Goal: Information Seeking & Learning: Learn about a topic

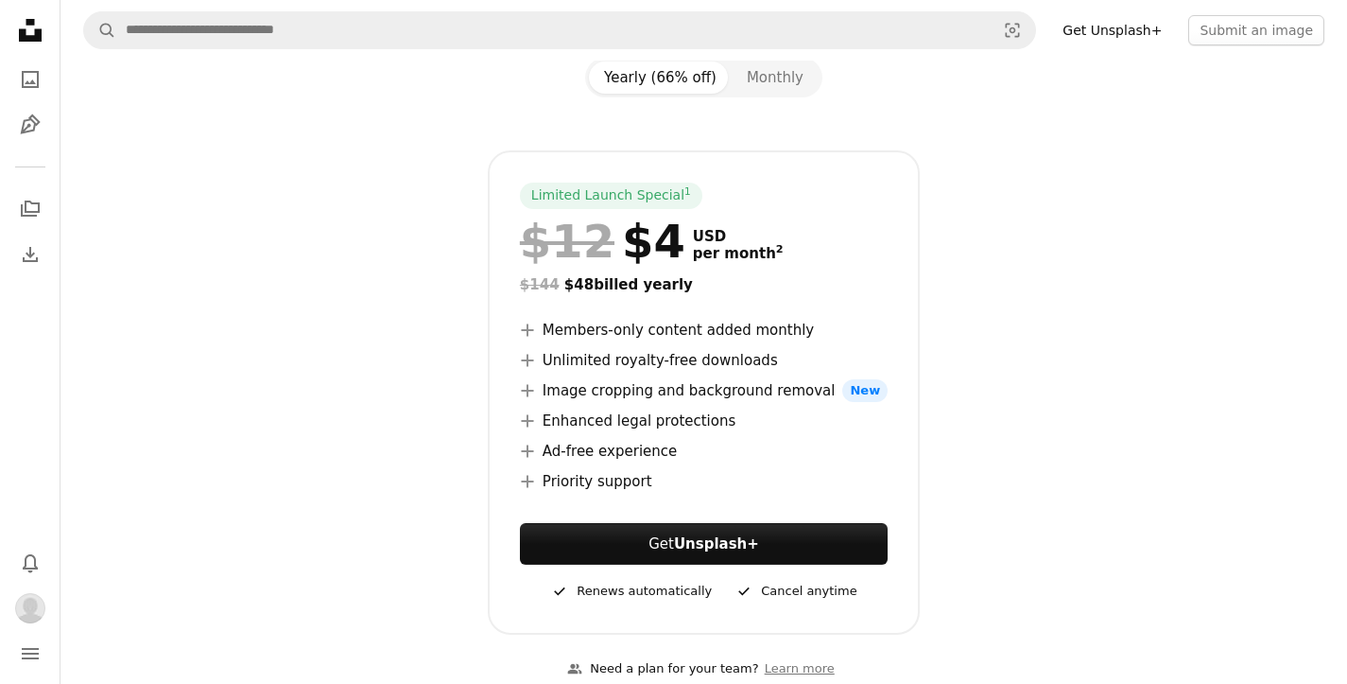
scroll to position [214, 0]
click at [777, 85] on button "Monthly" at bounding box center [775, 78] width 87 height 32
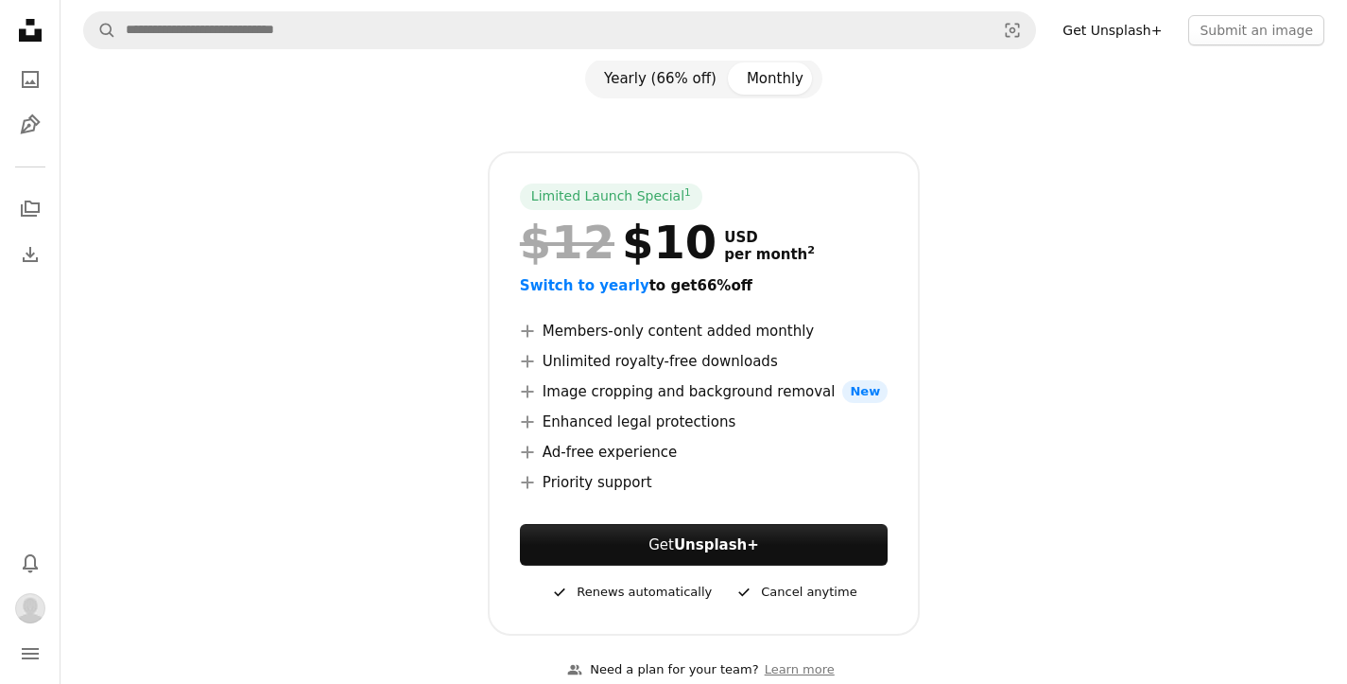
click at [668, 78] on button "Yearly (66% off)" at bounding box center [660, 78] width 143 height 32
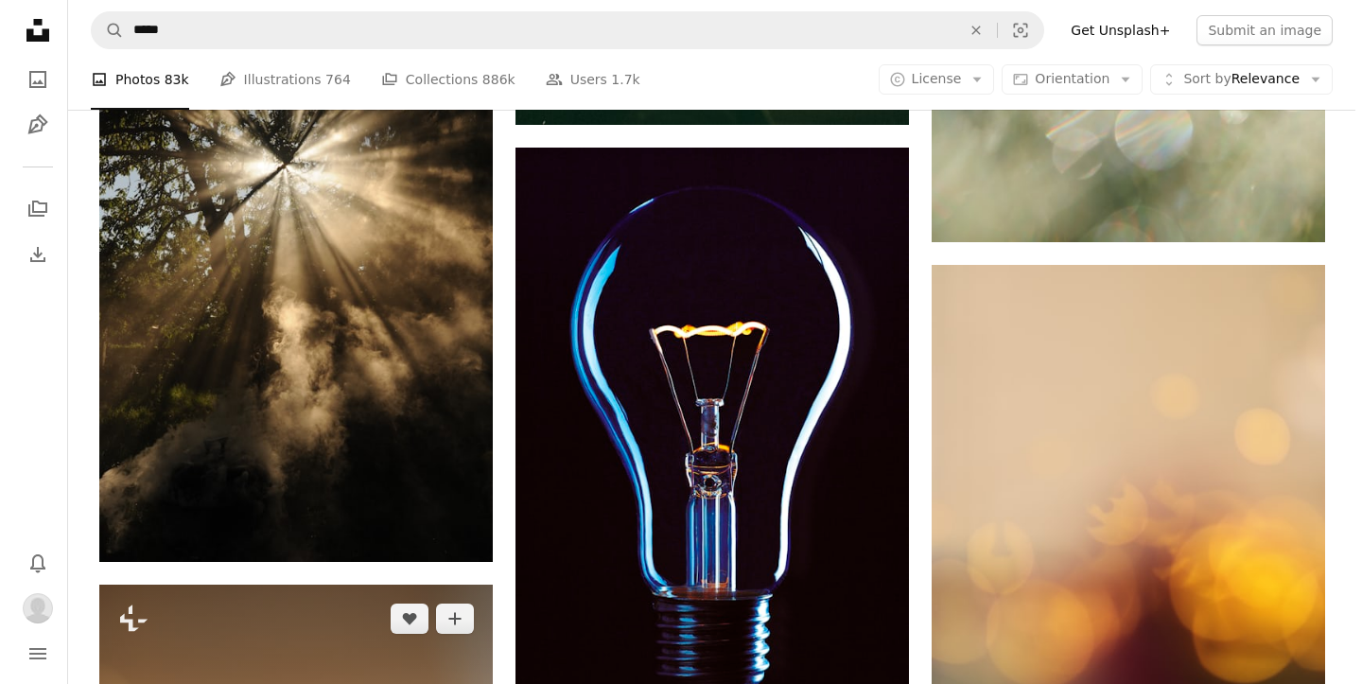
scroll to position [1384, 0]
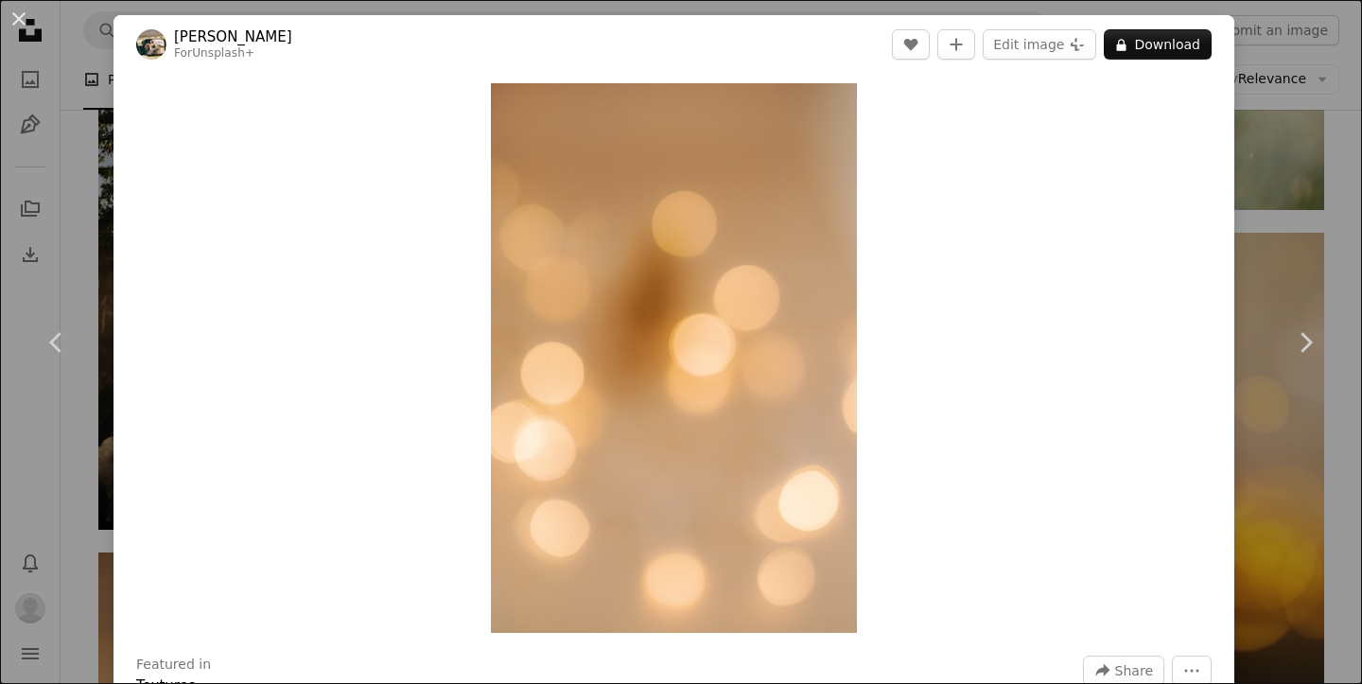
click at [21, 14] on button "An X shape" at bounding box center [19, 19] width 23 height 23
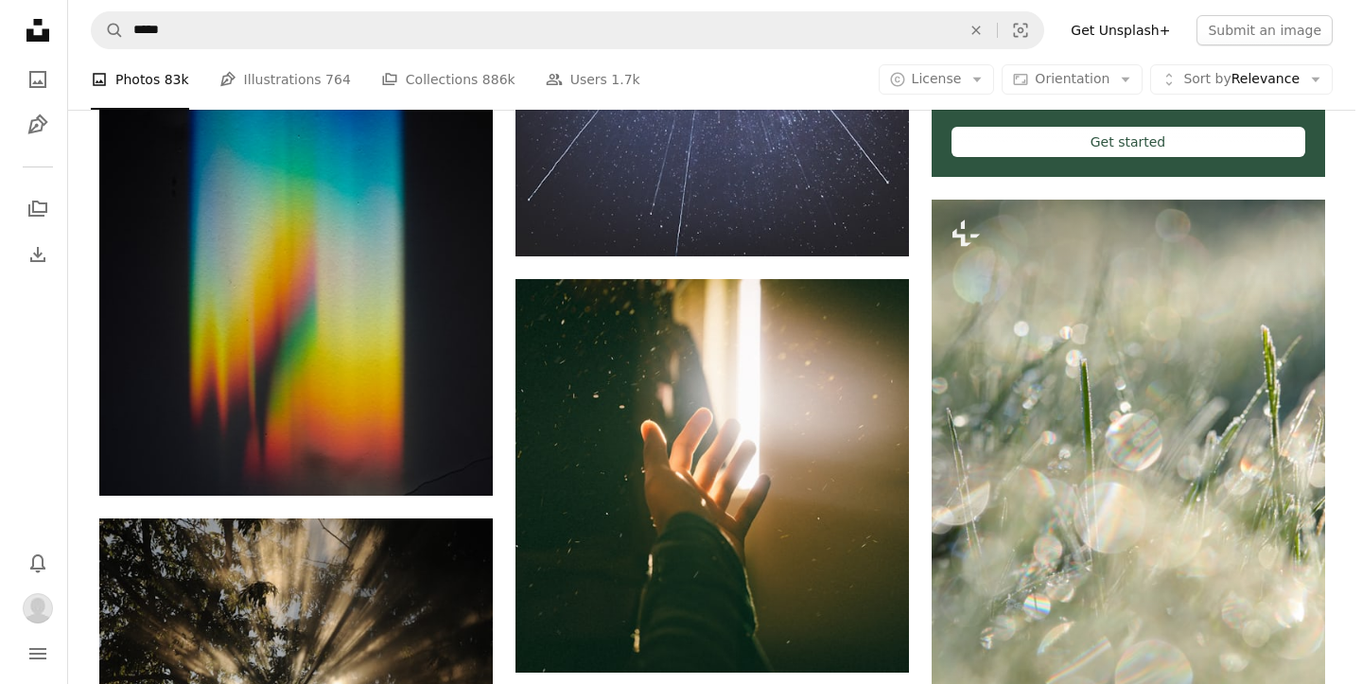
scroll to position [662, 0]
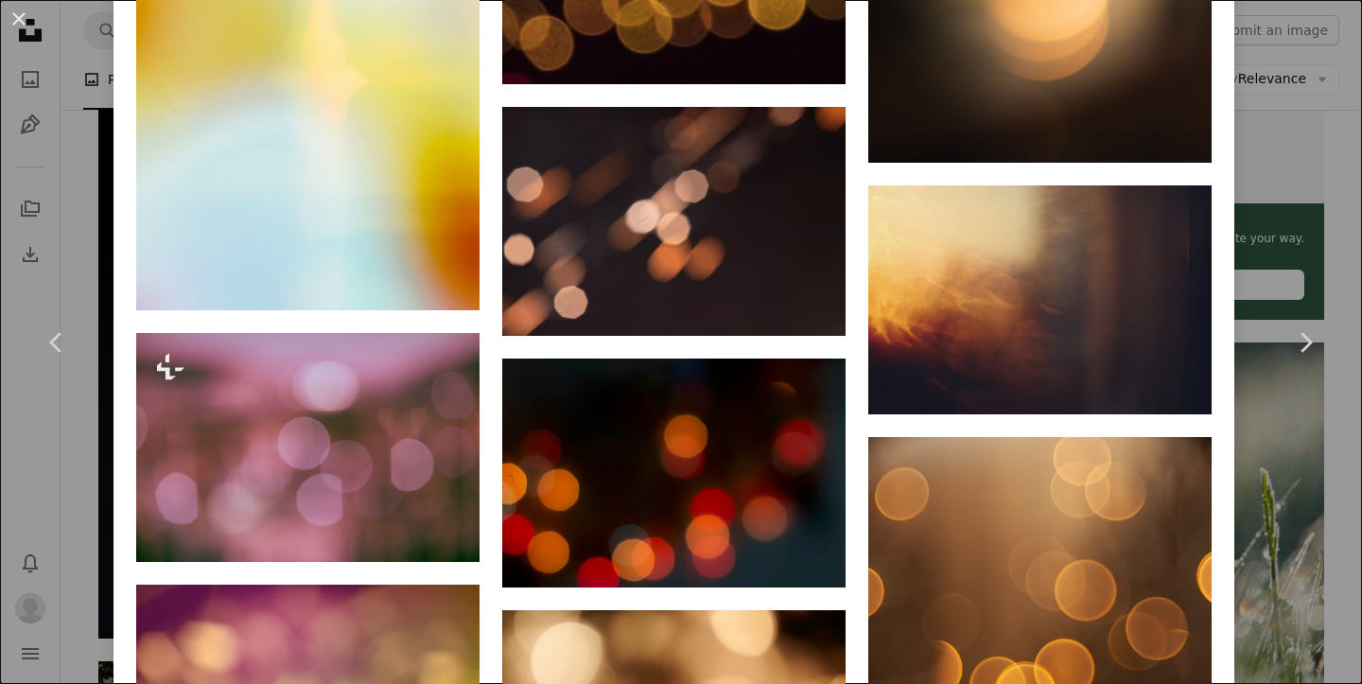
scroll to position [3112, 0]
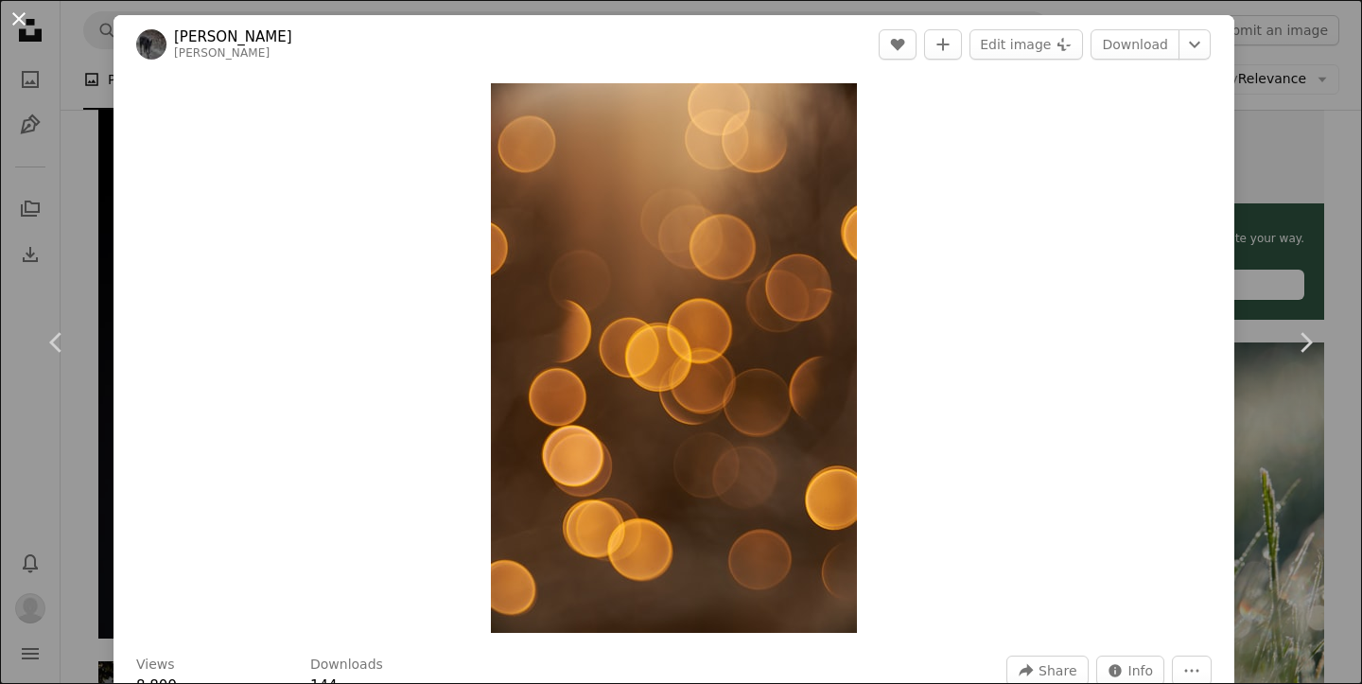
click at [30, 25] on button "An X shape" at bounding box center [19, 19] width 23 height 23
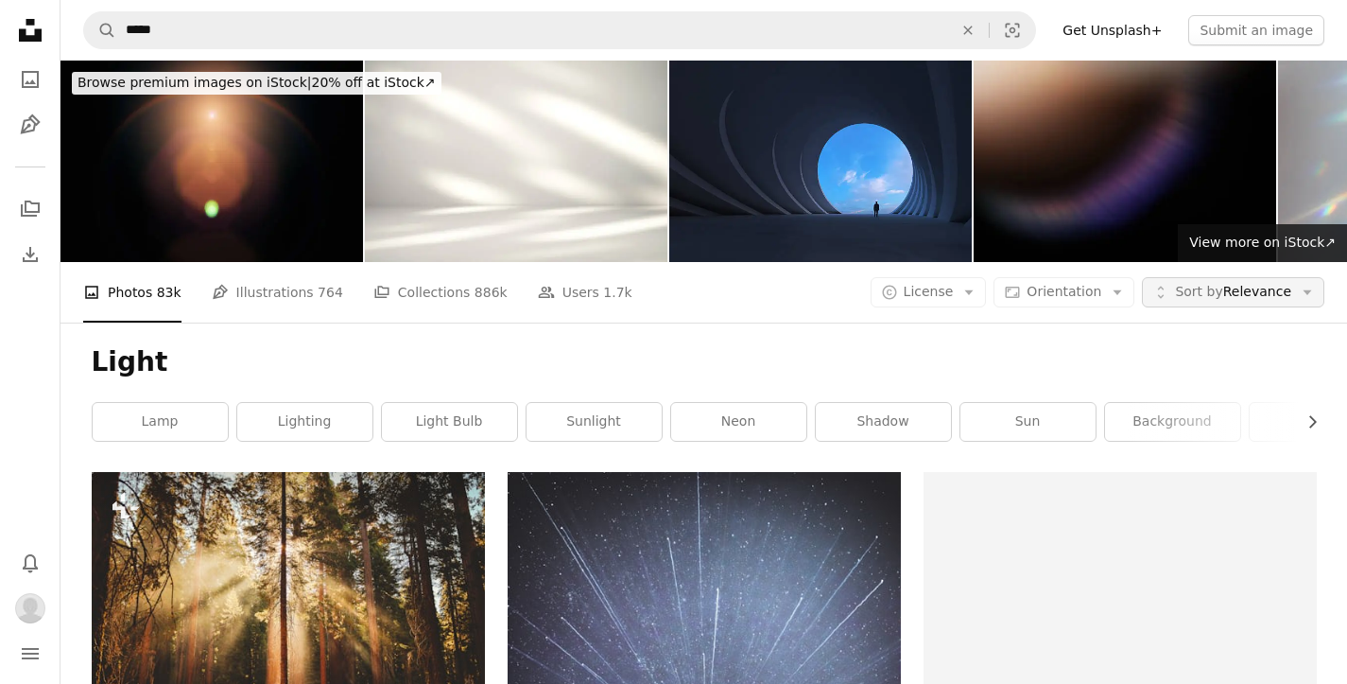
click at [1310, 284] on icon "Arrow down" at bounding box center [1307, 292] width 17 height 17
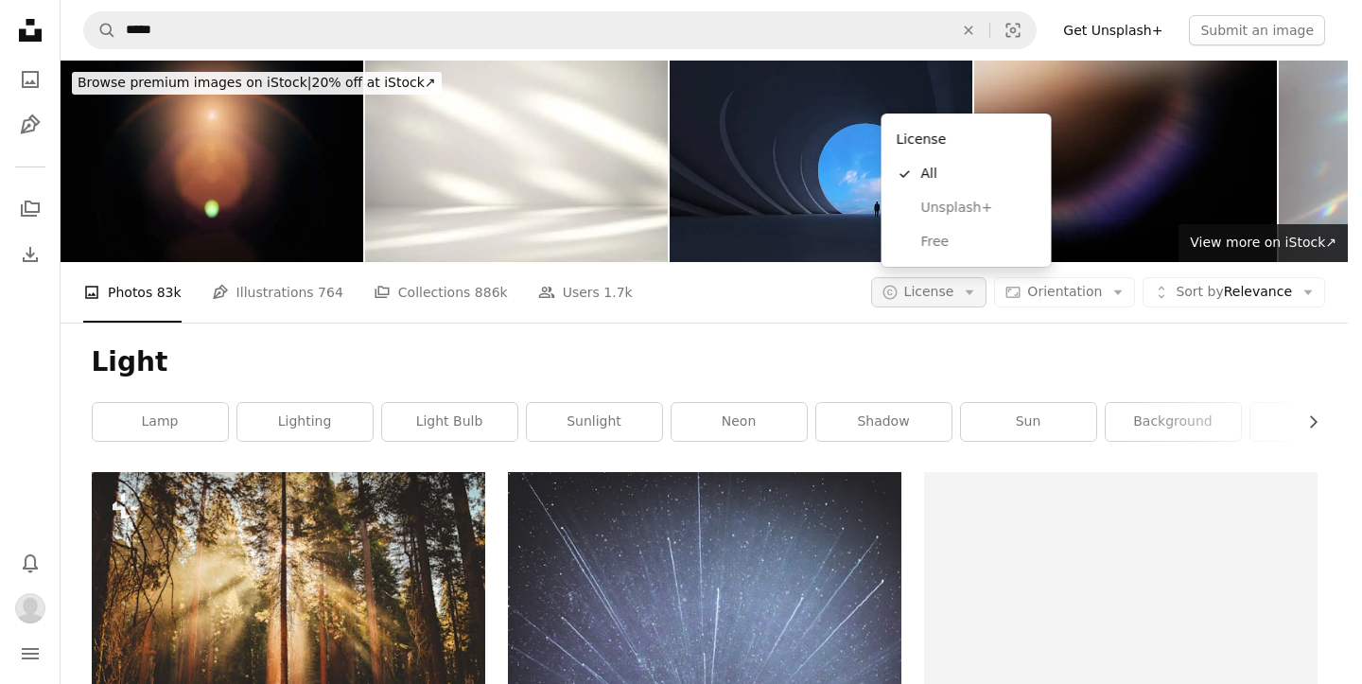
click at [944, 284] on span "License" at bounding box center [929, 291] width 50 height 15
click at [957, 236] on span "Free" at bounding box center [978, 242] width 115 height 19
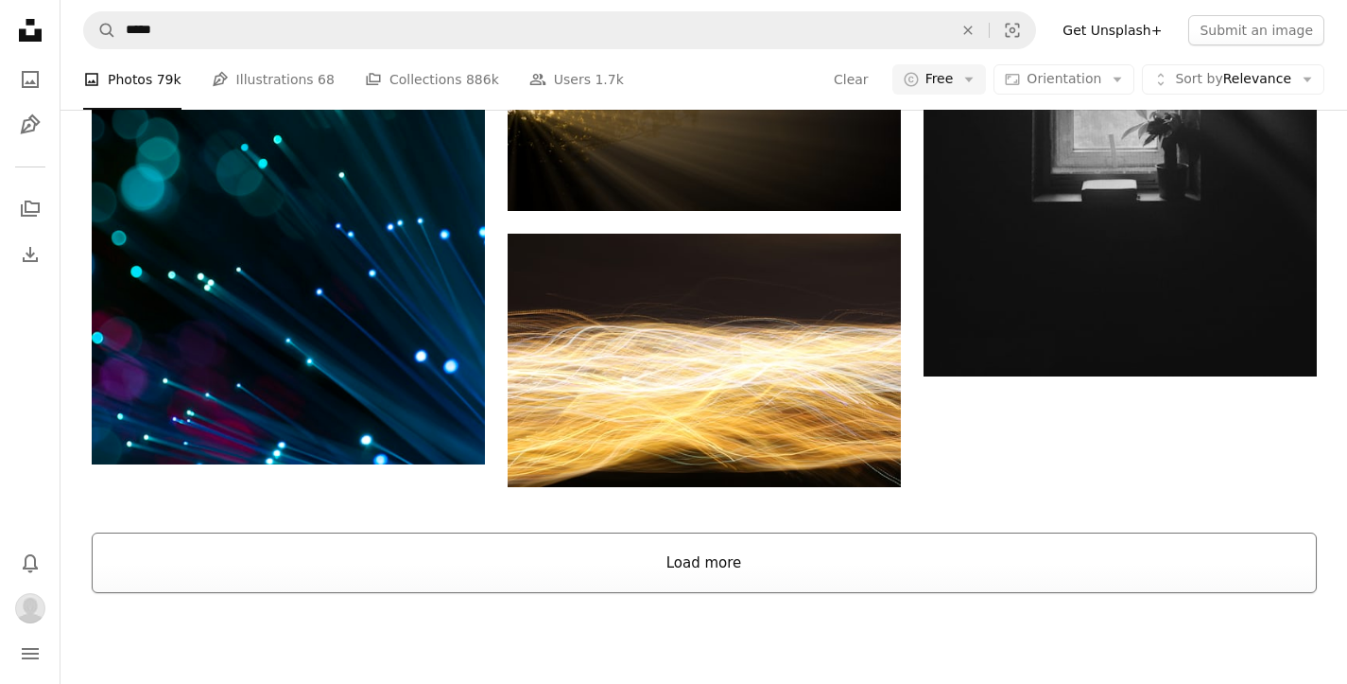
scroll to position [3325, 0]
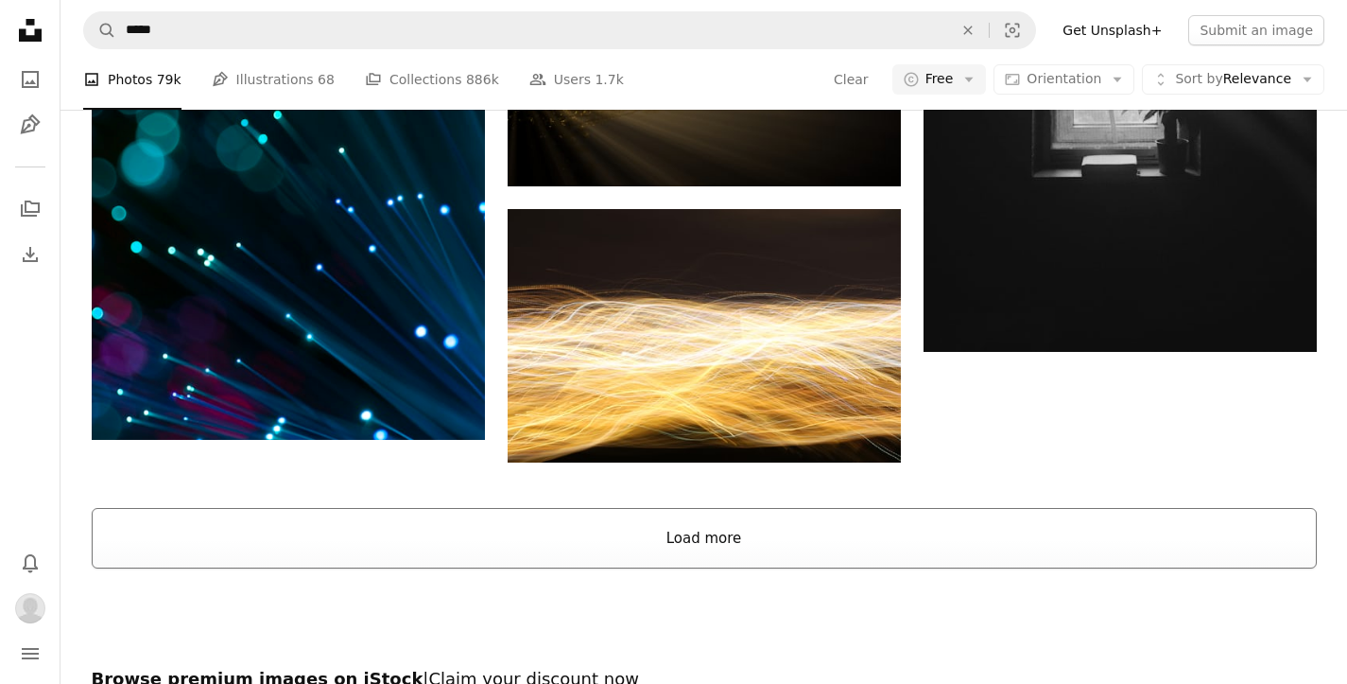
click at [727, 508] on button "Load more" at bounding box center [704, 538] width 1225 height 61
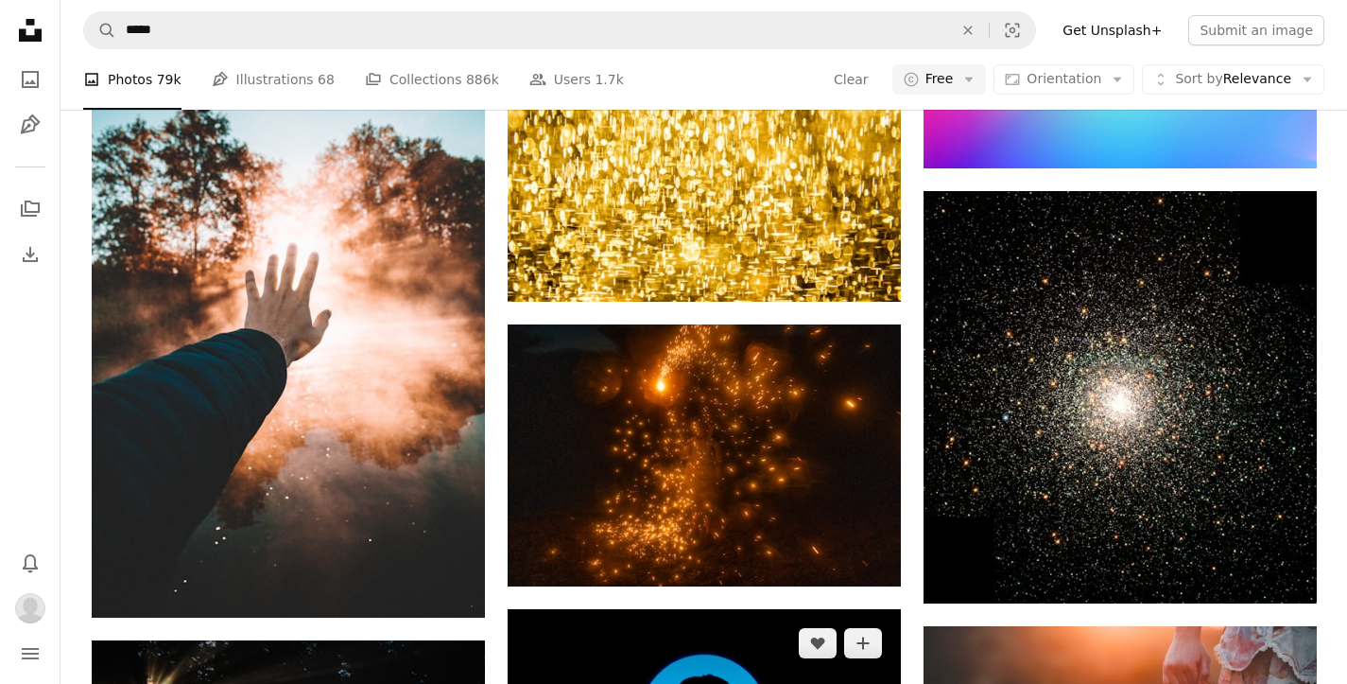
scroll to position [36192, 0]
